Goal: Information Seeking & Learning: Learn about a topic

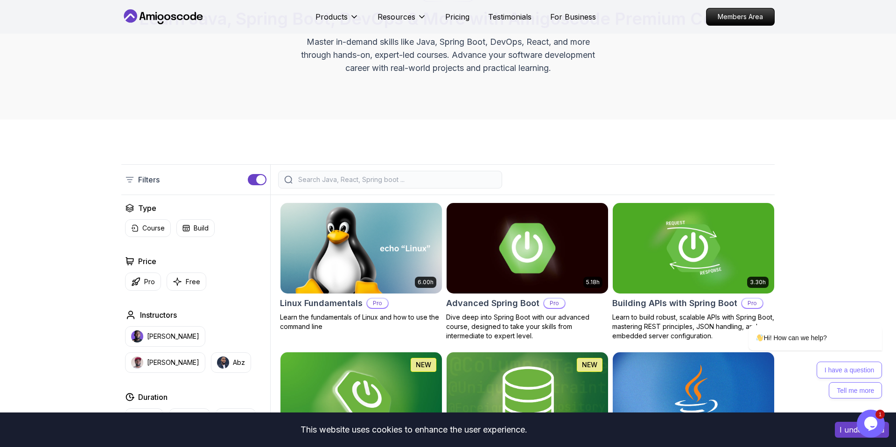
scroll to position [122, 0]
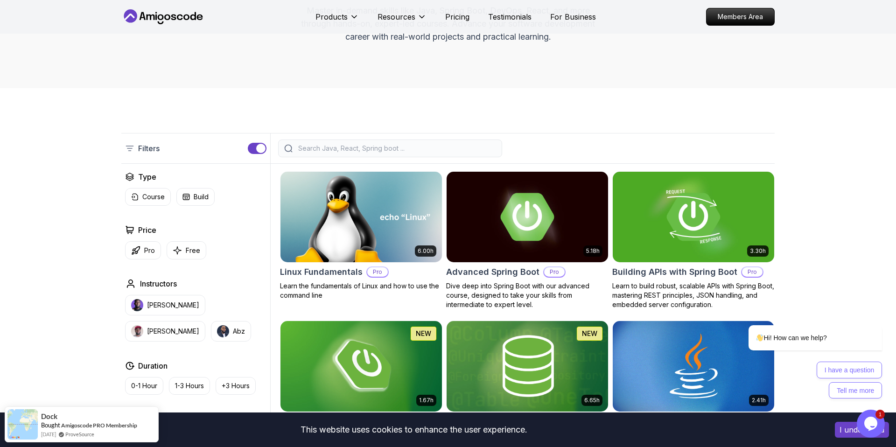
click at [387, 148] on input "search" at bounding box center [396, 148] width 200 height 9
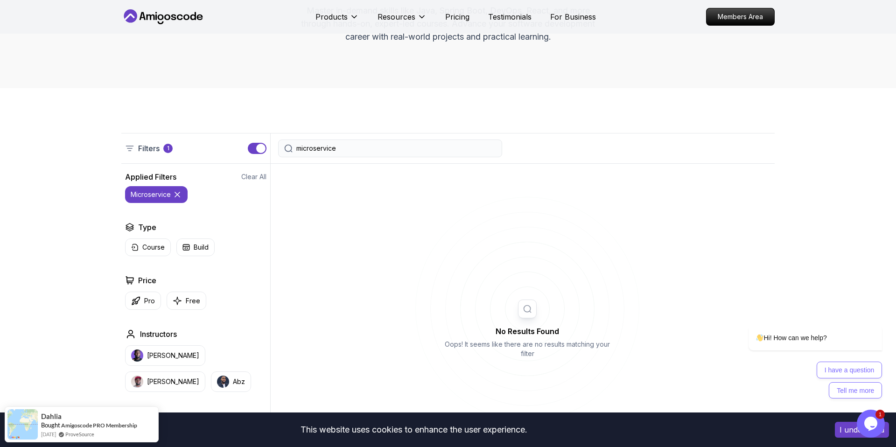
type input "microservice"
